Goal: Information Seeking & Learning: Find specific fact

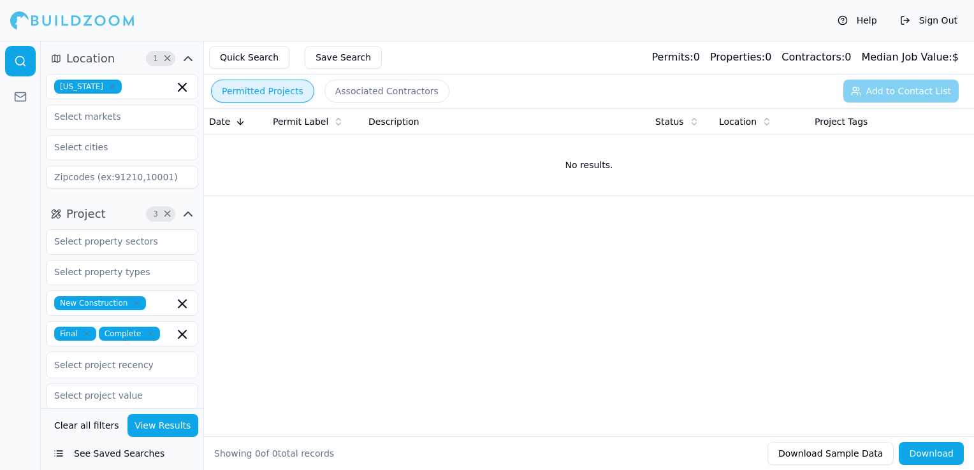
click at [108, 84] on icon "button" at bounding box center [112, 87] width 8 height 8
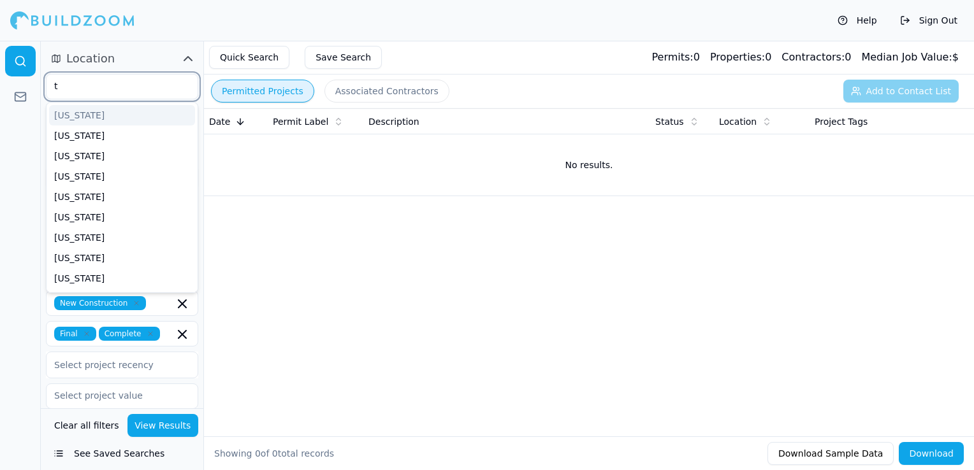
type input "te"
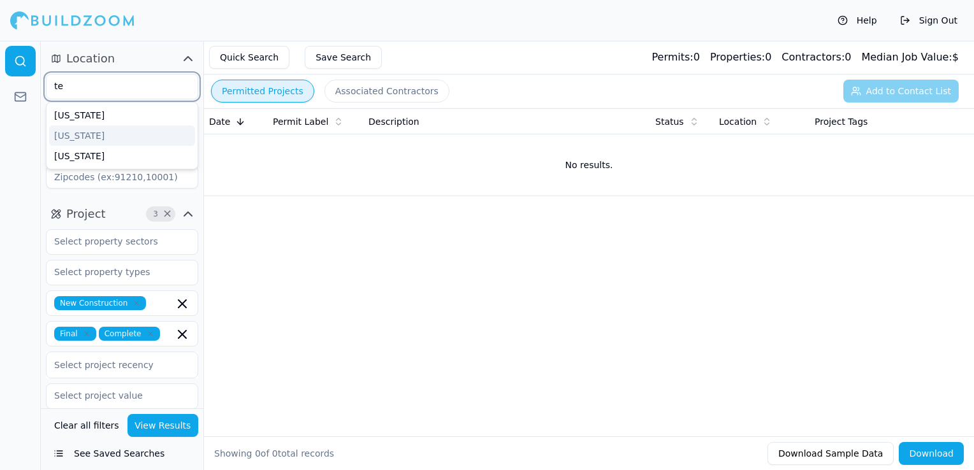
click at [101, 131] on div "[US_STATE]" at bounding box center [122, 136] width 146 height 20
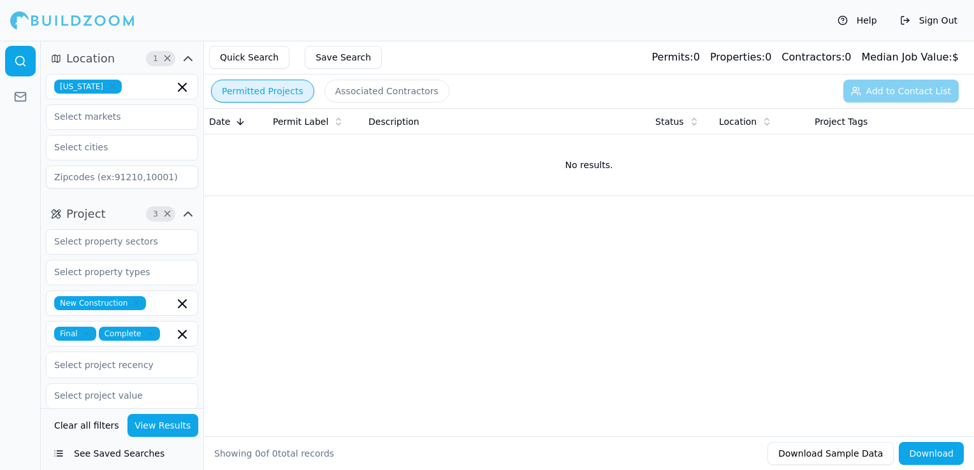
click at [389, 18] on div "Help Sign Out" at bounding box center [487, 20] width 974 height 41
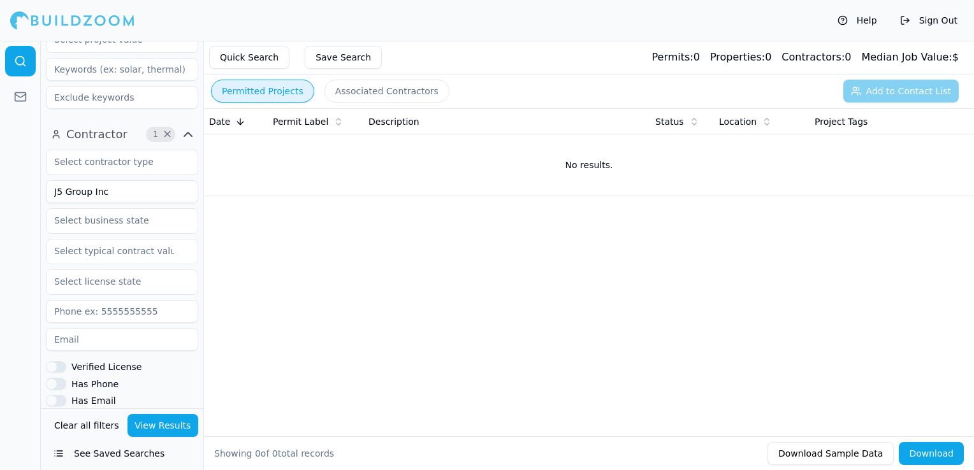
scroll to position [319, 0]
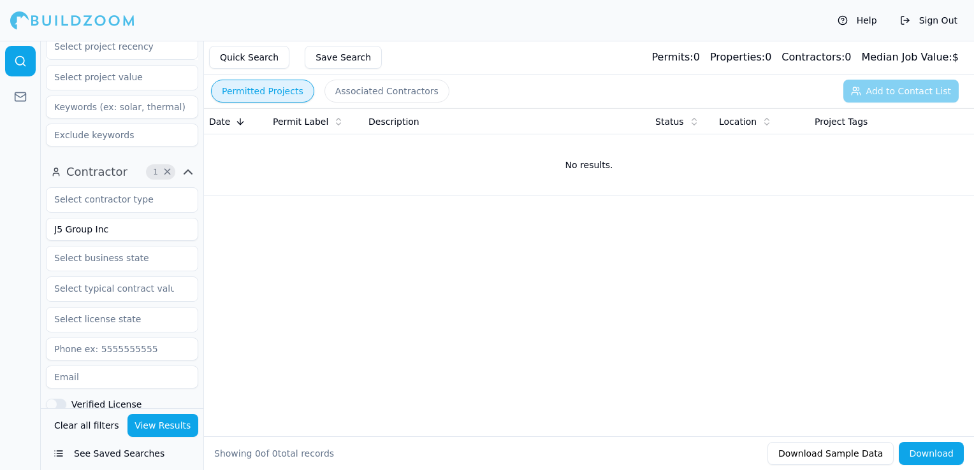
click at [105, 233] on input "J5 Group Inc" at bounding box center [122, 229] width 152 height 23
type input "OSR CONSTRUCTION SERVICES"
click at [154, 432] on button "View Results" at bounding box center [162, 425] width 71 height 23
